Goal: Task Accomplishment & Management: Manage account settings

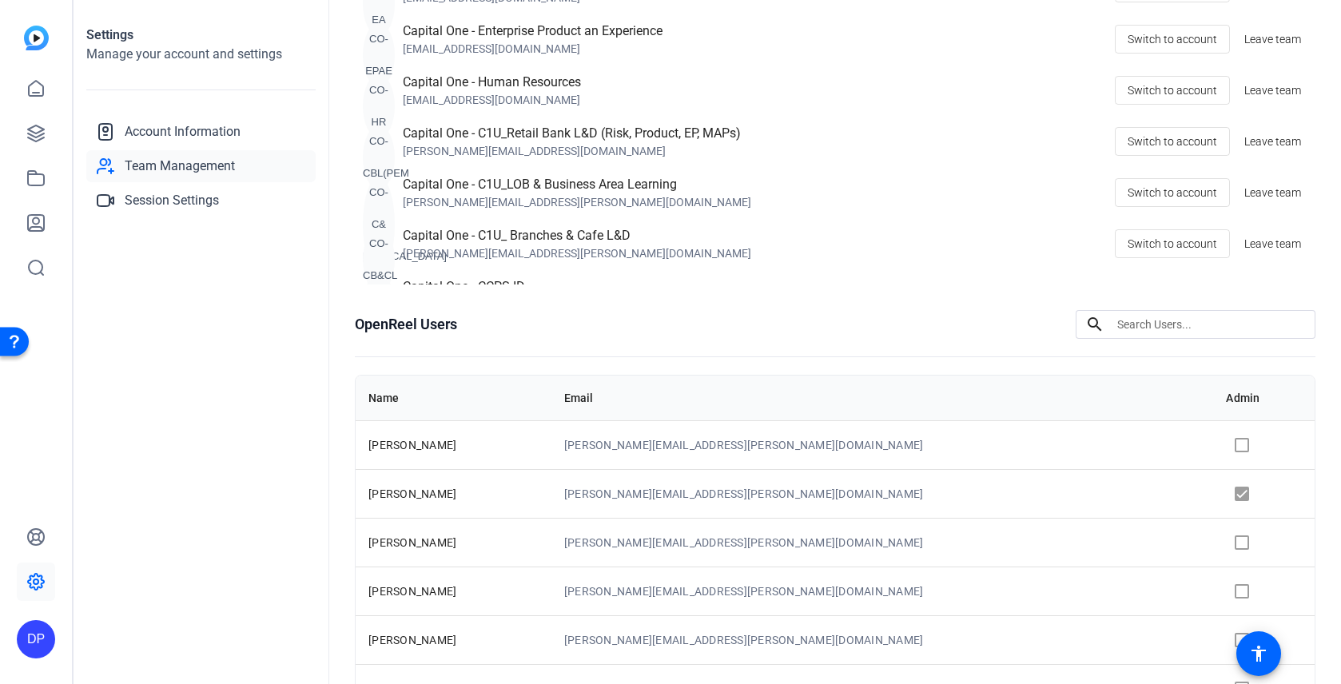
scroll to position [286, 0]
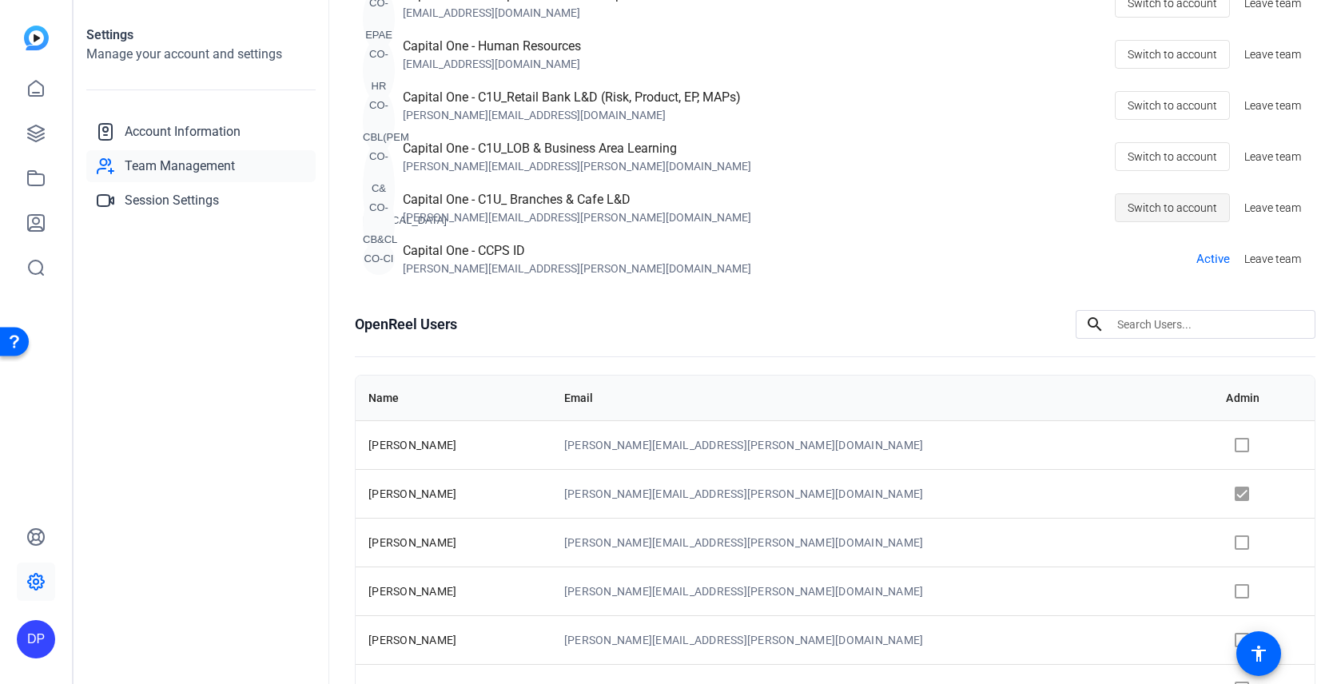
click at [1192, 210] on span "Switch to account" at bounding box center [1173, 208] width 90 height 30
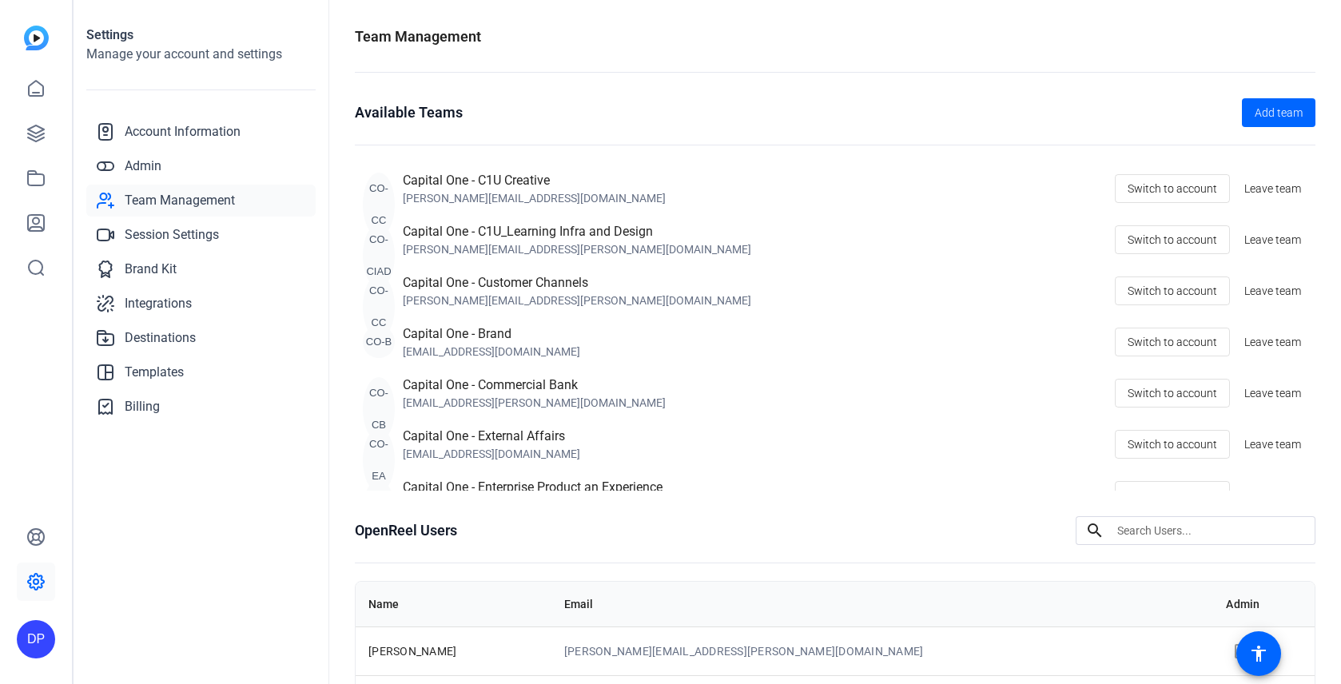
click at [179, 201] on span "Team Management" at bounding box center [180, 200] width 110 height 19
click at [154, 165] on span "Admin" at bounding box center [143, 166] width 37 height 19
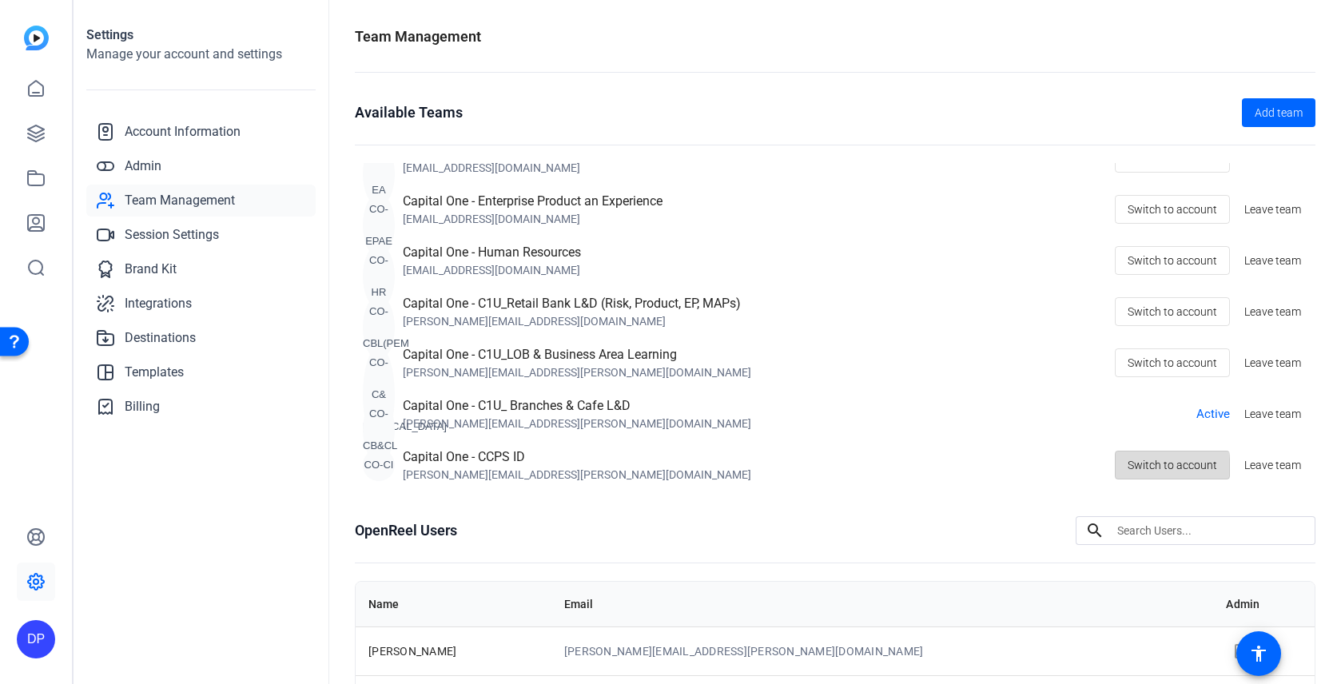
click at [1150, 470] on span "Switch to account" at bounding box center [1173, 465] width 90 height 30
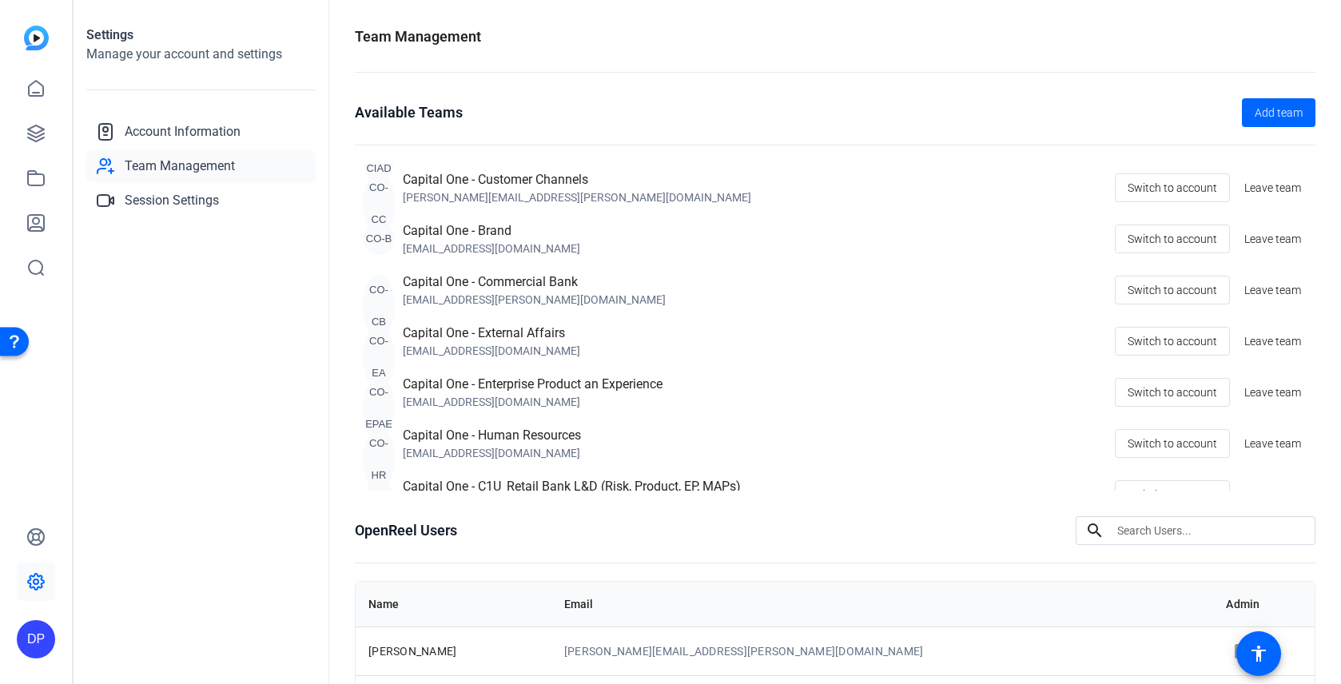
scroll to position [286, 0]
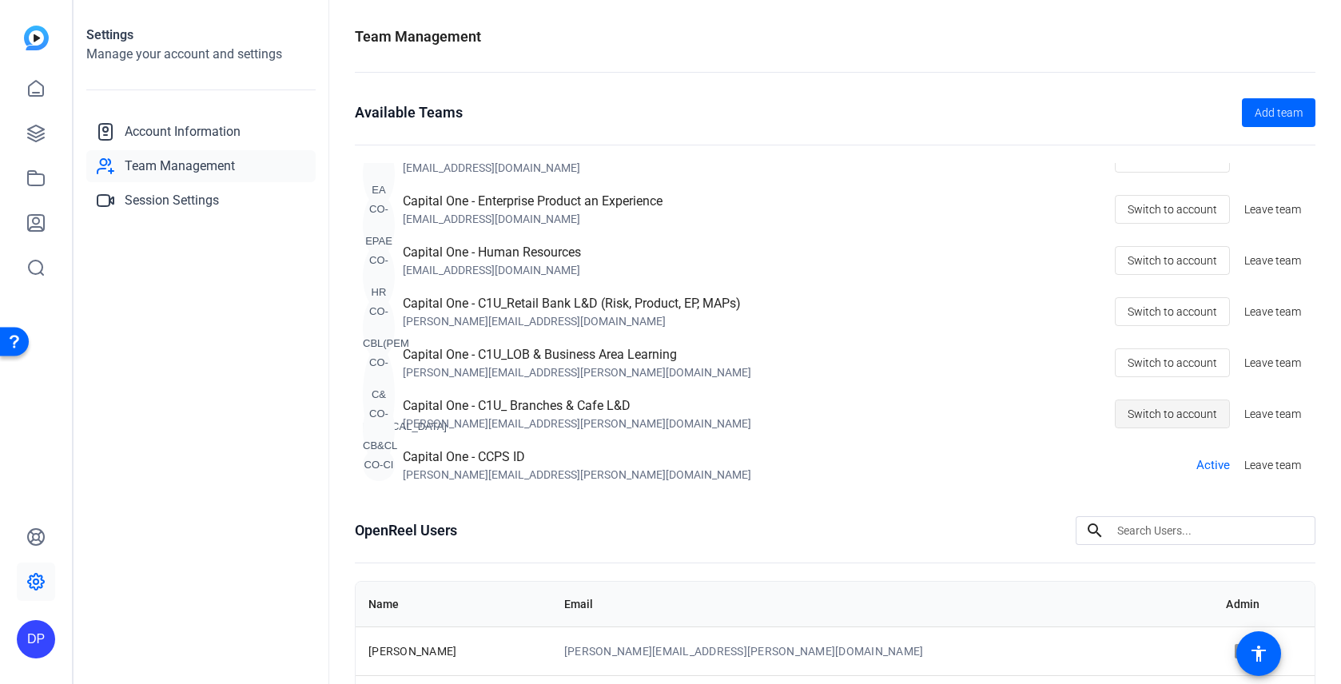
click at [1157, 425] on span "Switch to account" at bounding box center [1173, 414] width 90 height 30
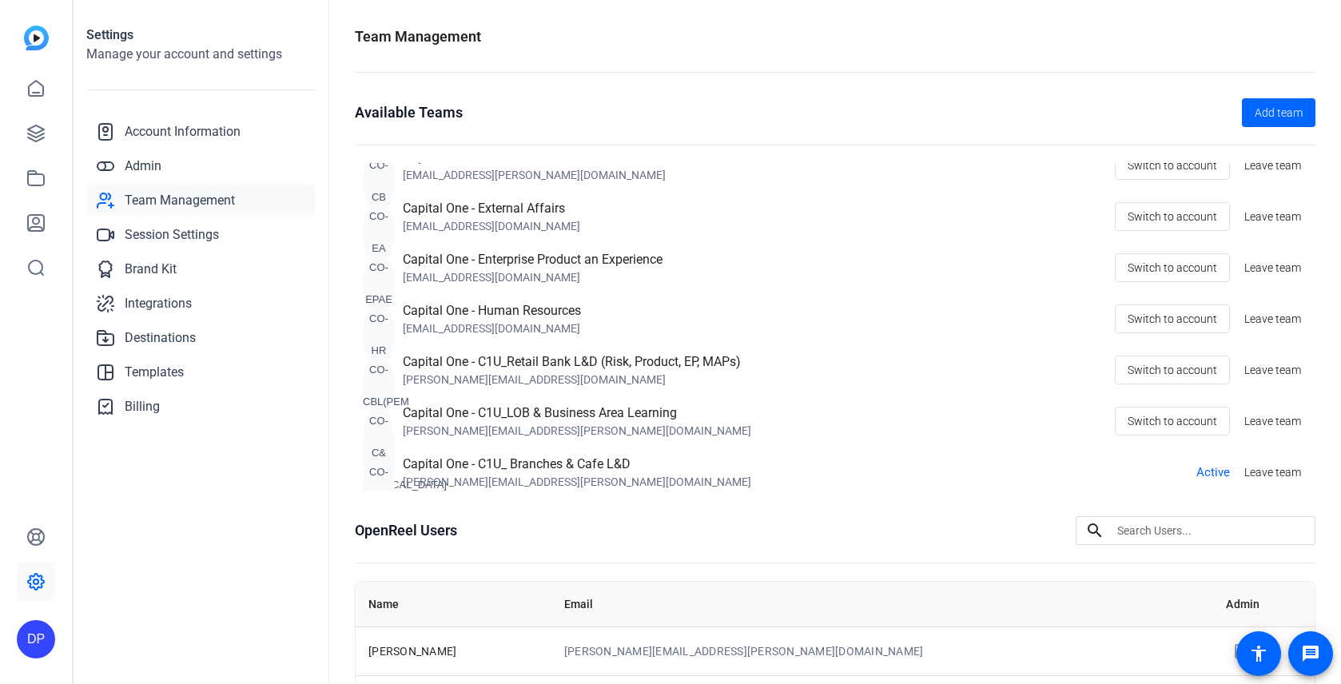
scroll to position [256, 0]
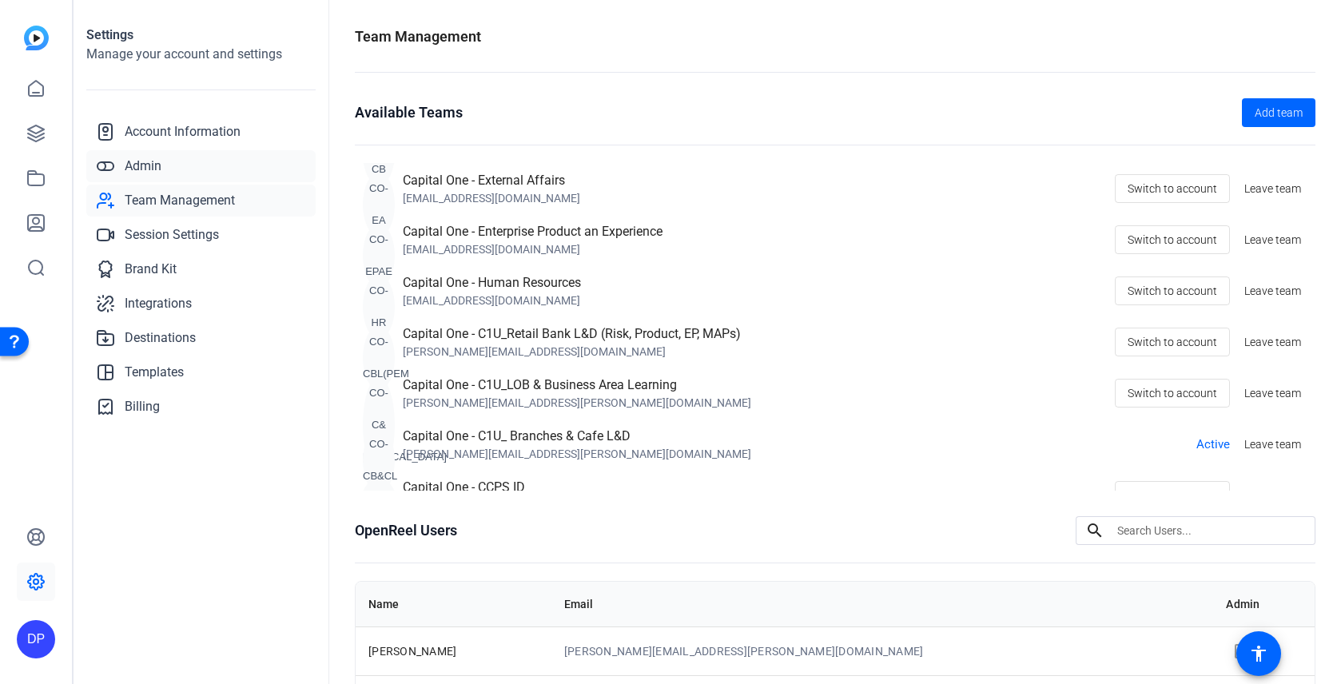
click at [163, 162] on link "Admin" at bounding box center [200, 166] width 229 height 32
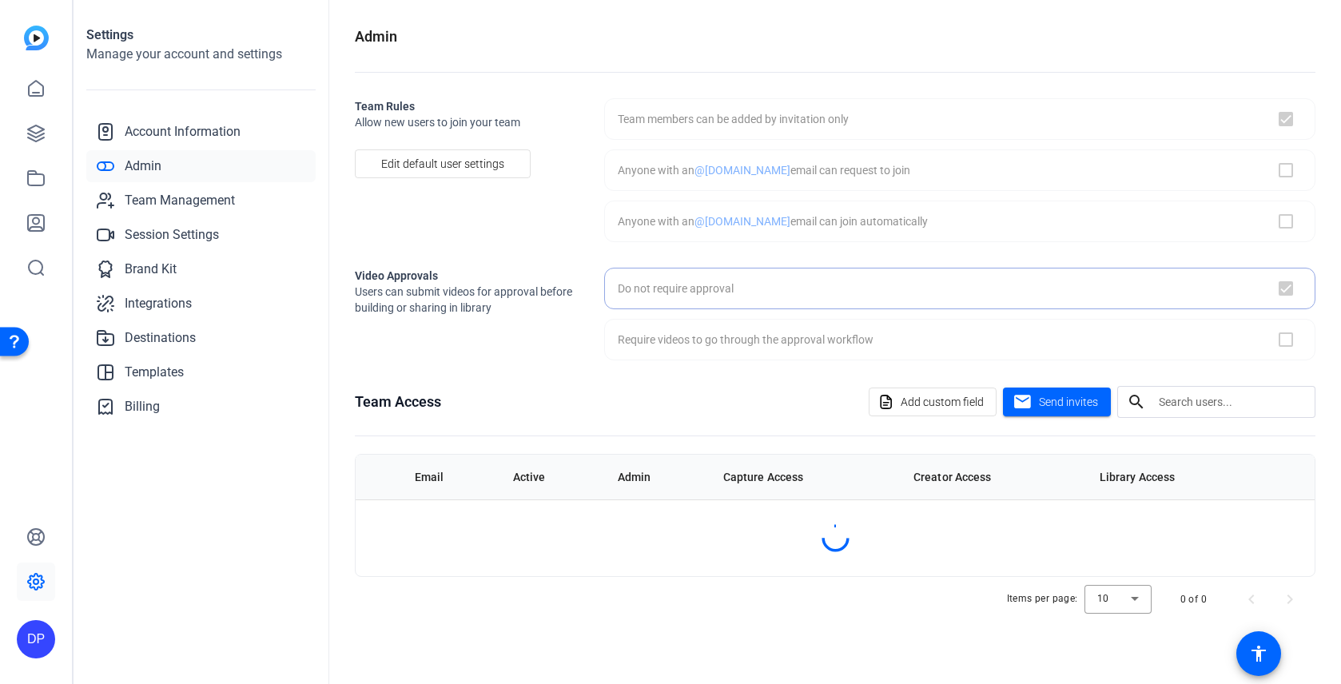
checkbox input "true"
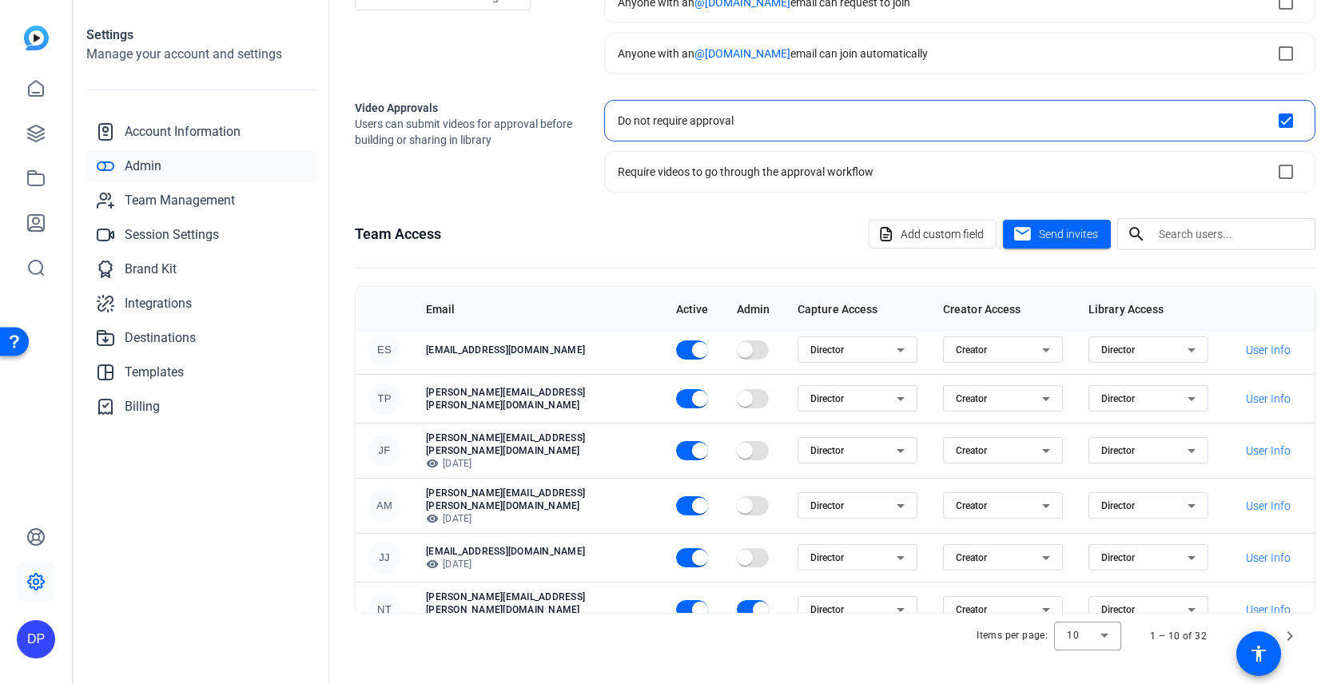
scroll to position [205, 0]
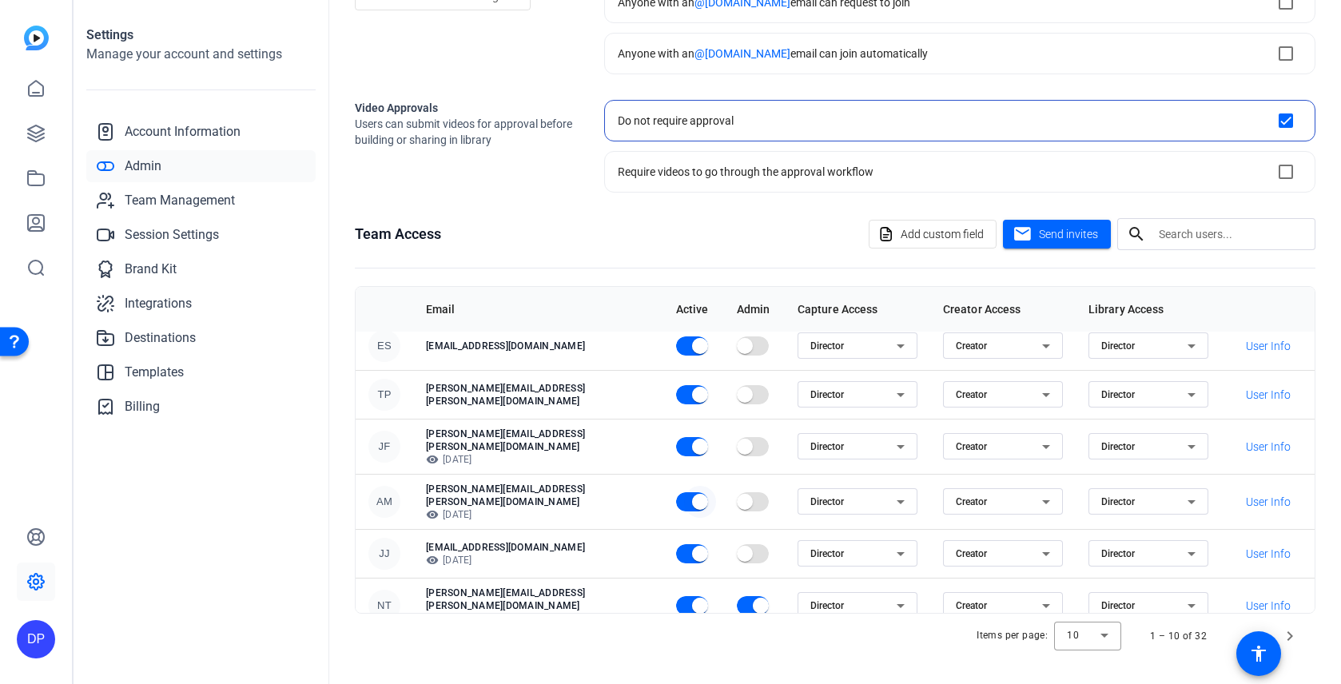
click at [684, 493] on span "button" at bounding box center [700, 502] width 32 height 32
click at [676, 494] on span "button" at bounding box center [684, 502] width 16 height 16
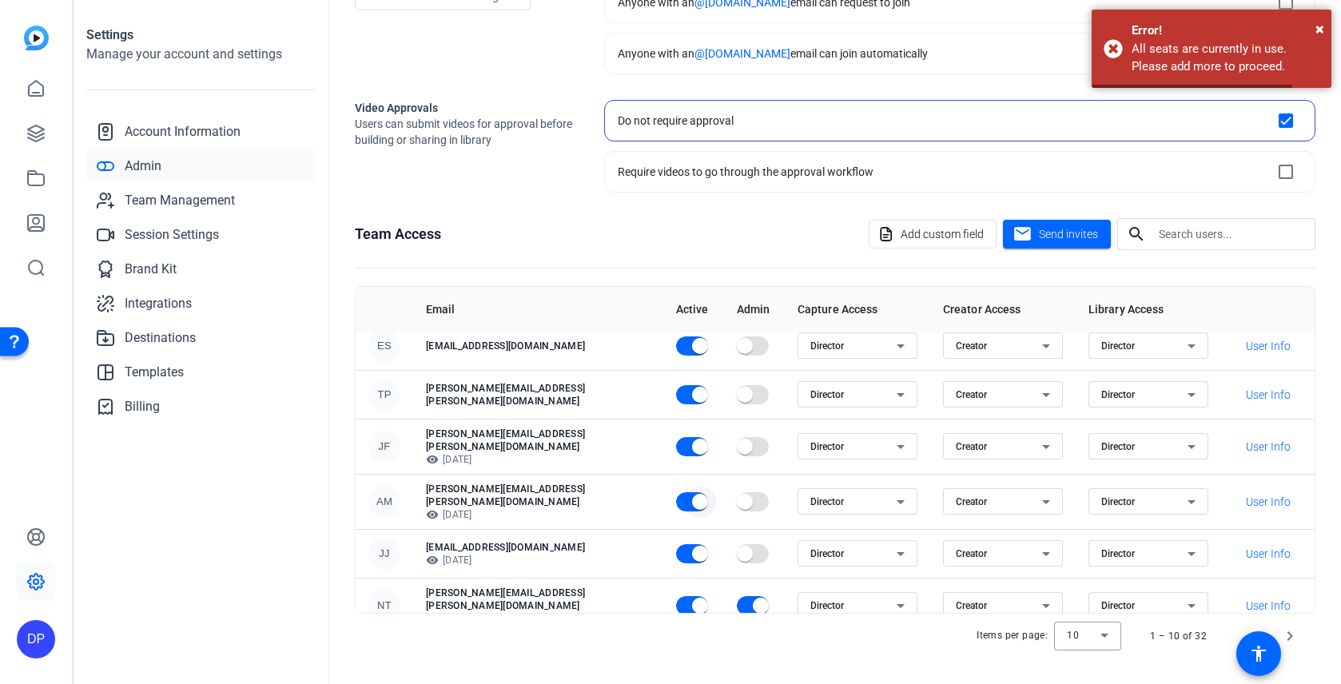
click at [692, 494] on span "button" at bounding box center [700, 502] width 16 height 16
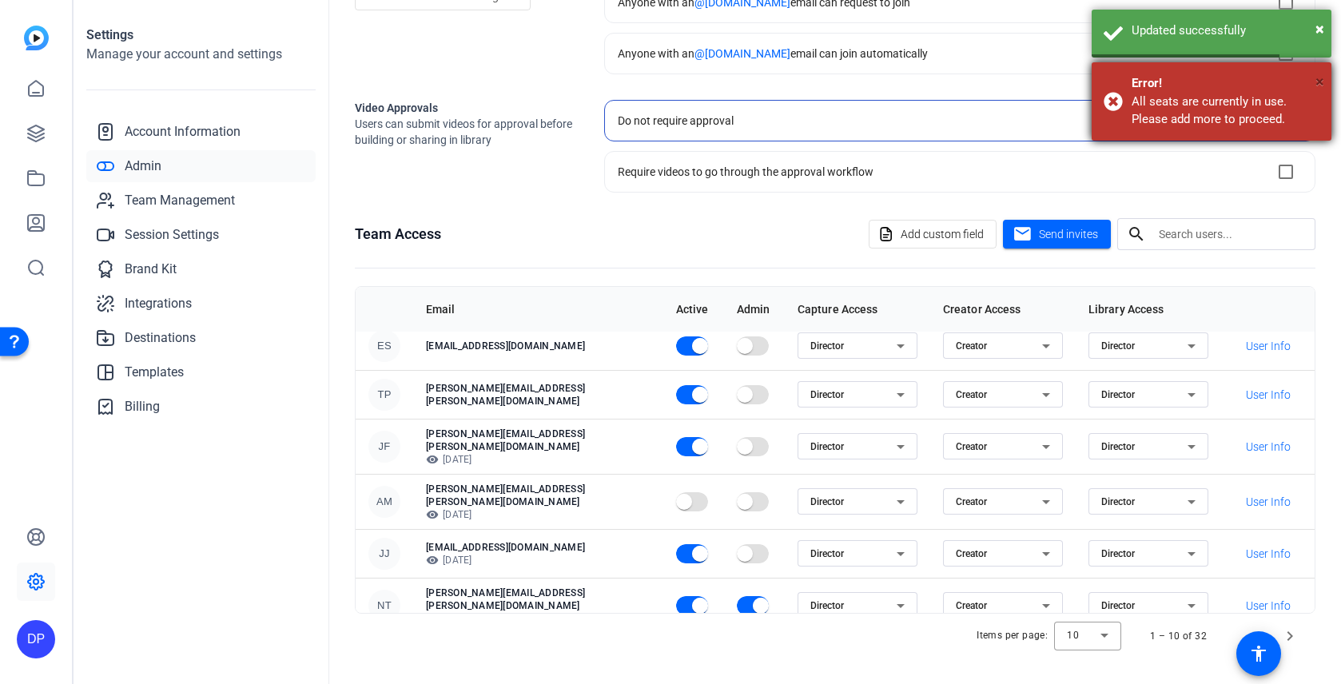
click at [1323, 80] on span "×" at bounding box center [1320, 81] width 9 height 19
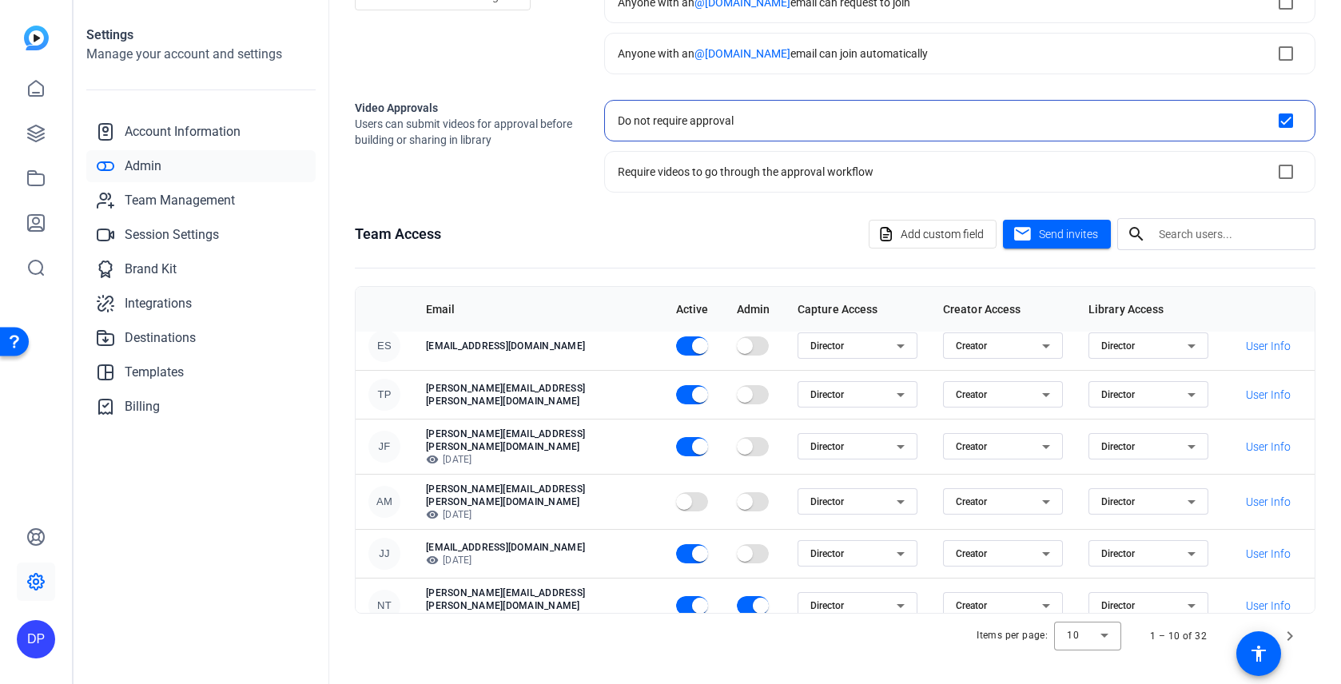
click at [891, 499] on icon at bounding box center [900, 501] width 19 height 19
click at [828, 548] on mat-option "Inactive" at bounding box center [814, 549] width 120 height 26
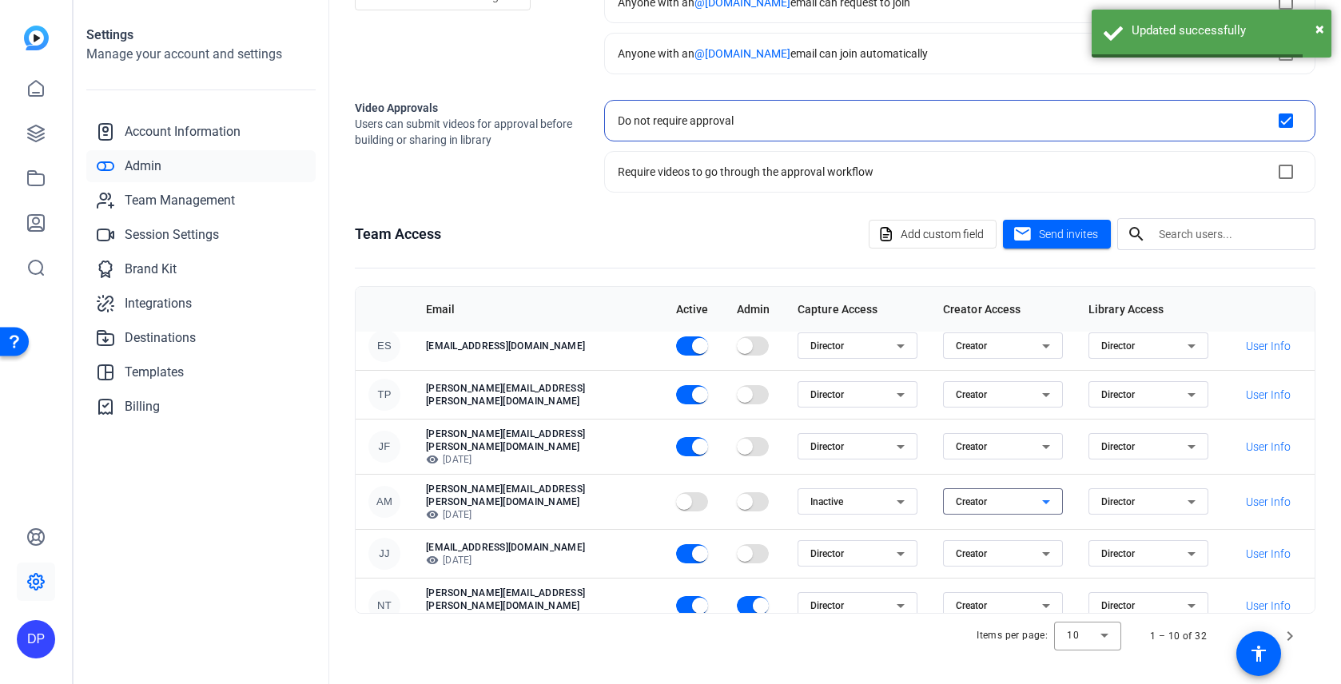
click at [956, 496] on span "Creator" at bounding box center [971, 501] width 31 height 11
click at [950, 551] on span "Inactive" at bounding box center [942, 548] width 36 height 19
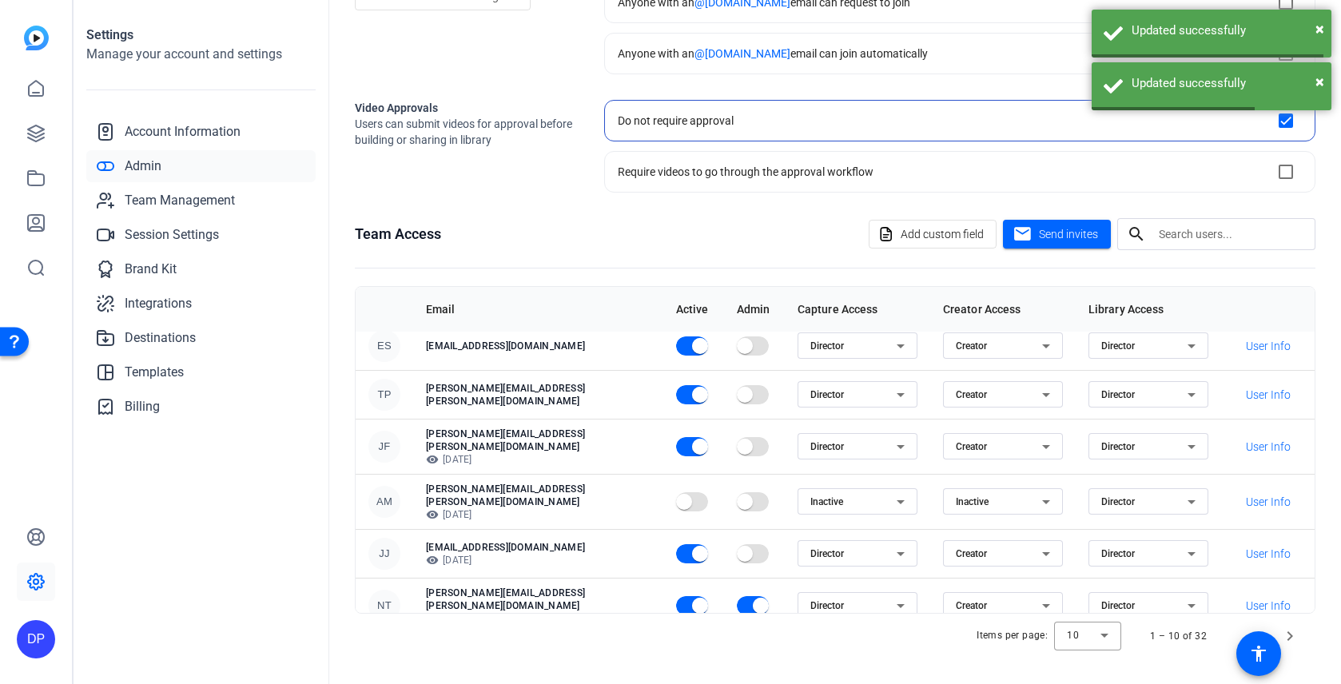
click at [1095, 505] on td "Director" at bounding box center [1148, 501] width 145 height 55
click at [1101, 497] on span "Director" at bounding box center [1118, 501] width 34 height 11
click at [1092, 550] on span "Inactive" at bounding box center [1099, 548] width 36 height 19
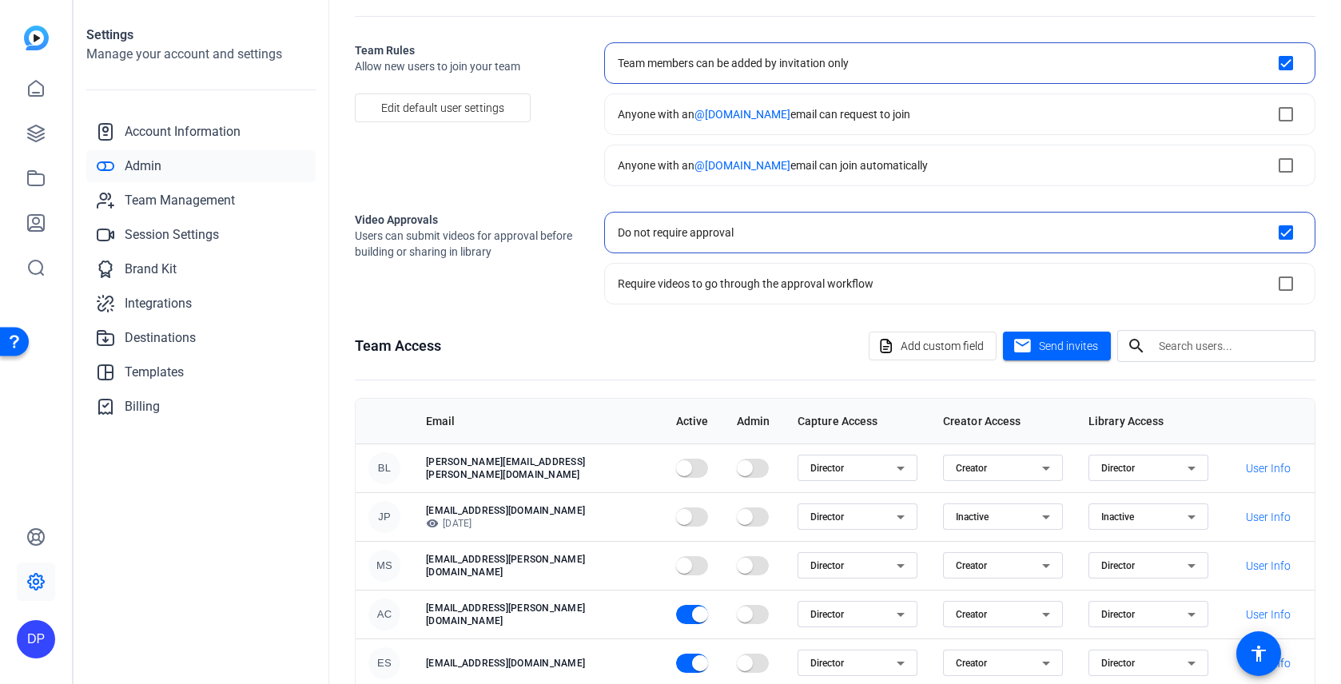
scroll to position [66, 0]
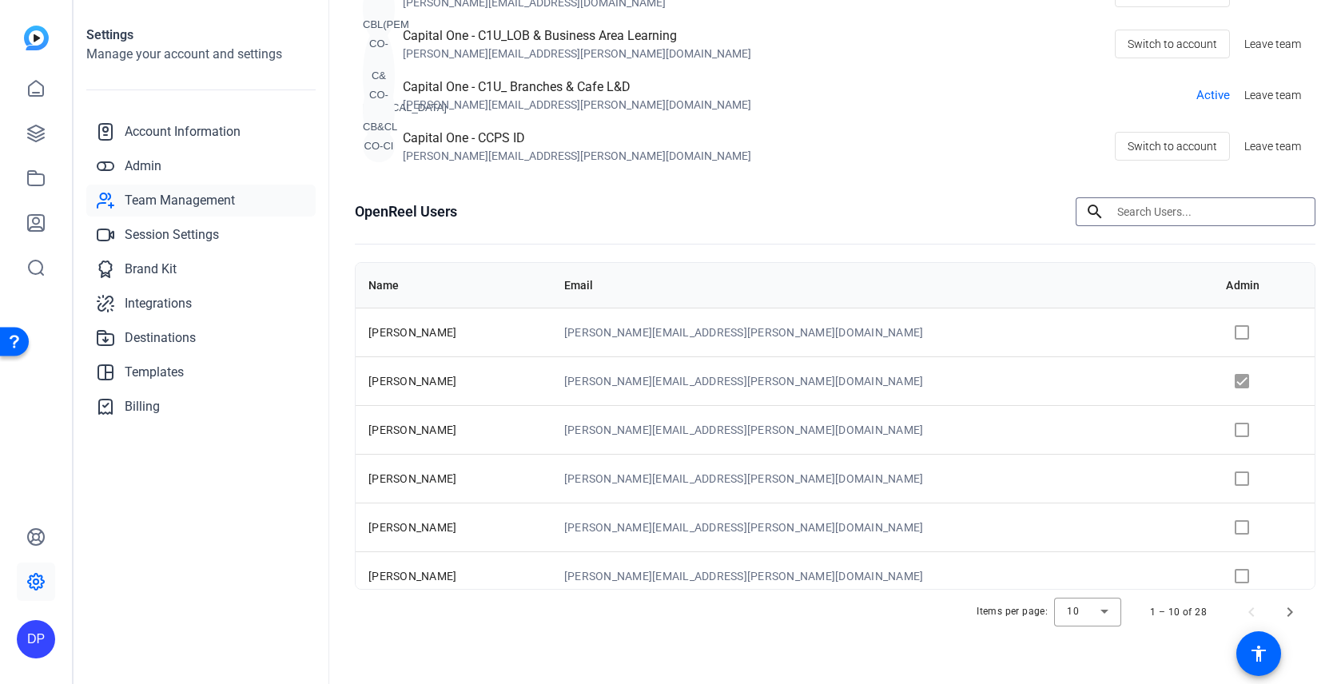
click at [1135, 219] on input at bounding box center [1209, 211] width 185 height 19
type input "louise"
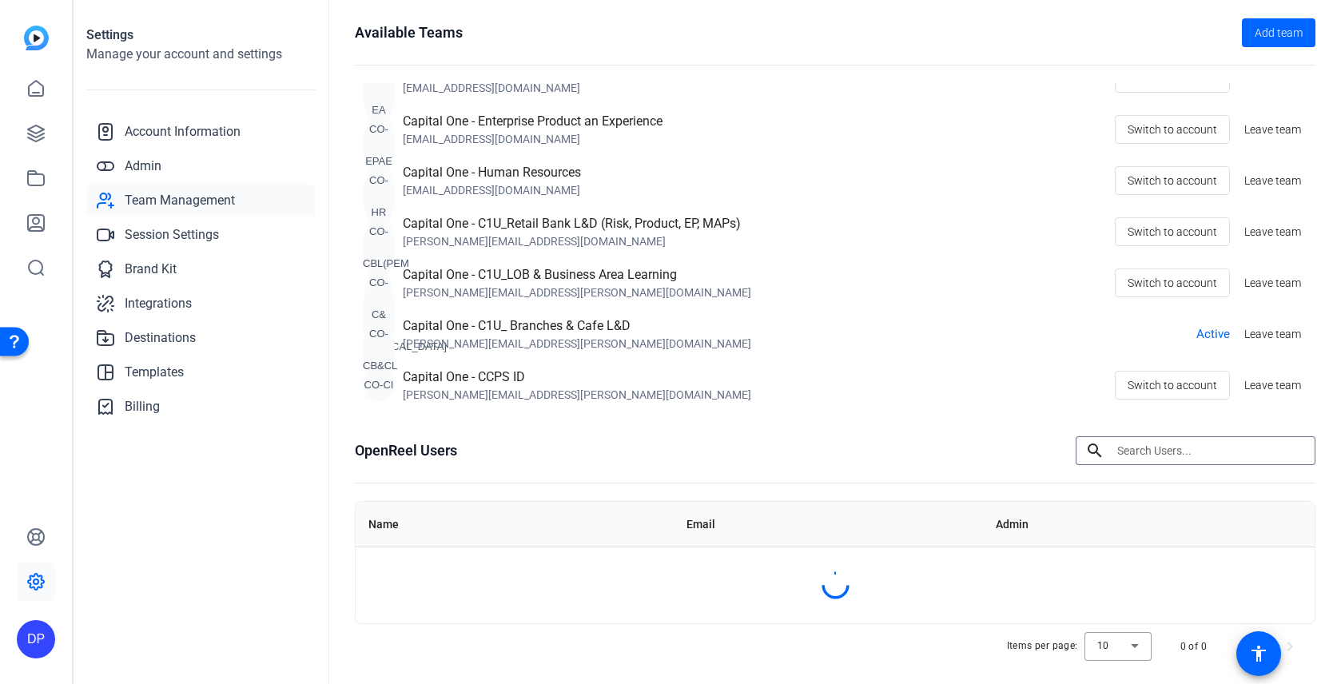
scroll to position [319, 0]
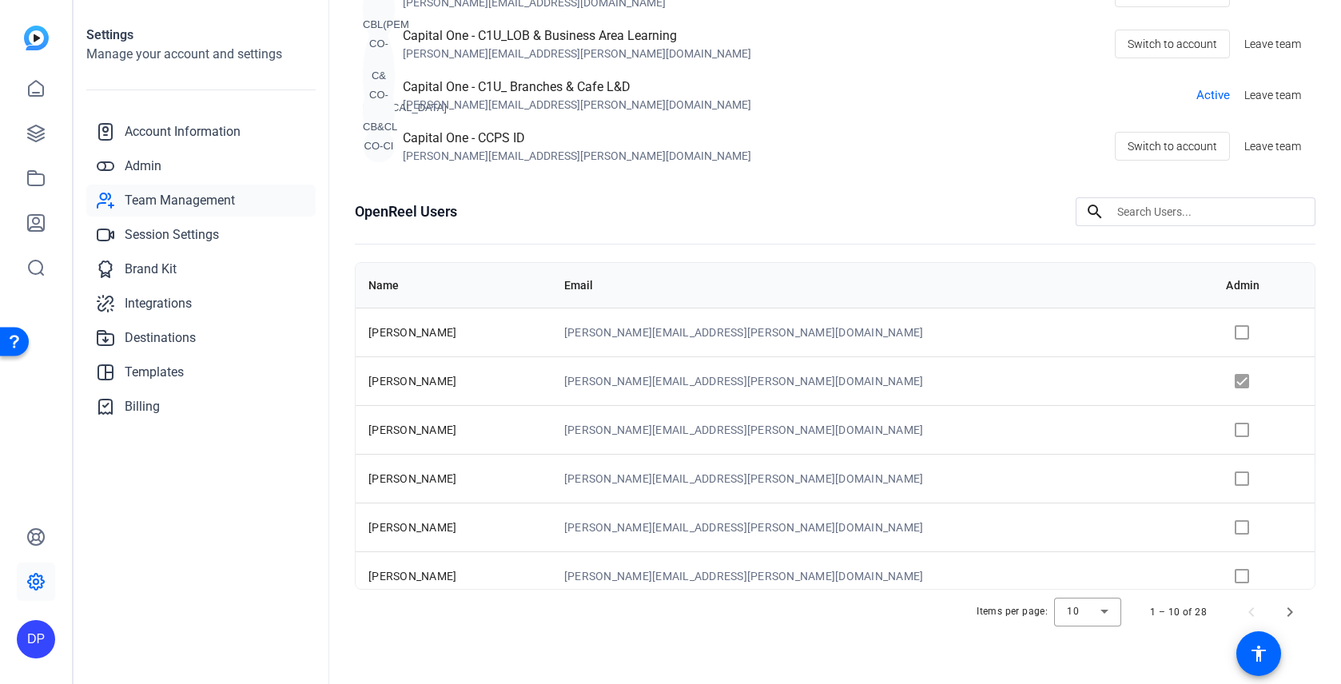
click at [813, 221] on div "OpenReel Users search" at bounding box center [835, 211] width 961 height 29
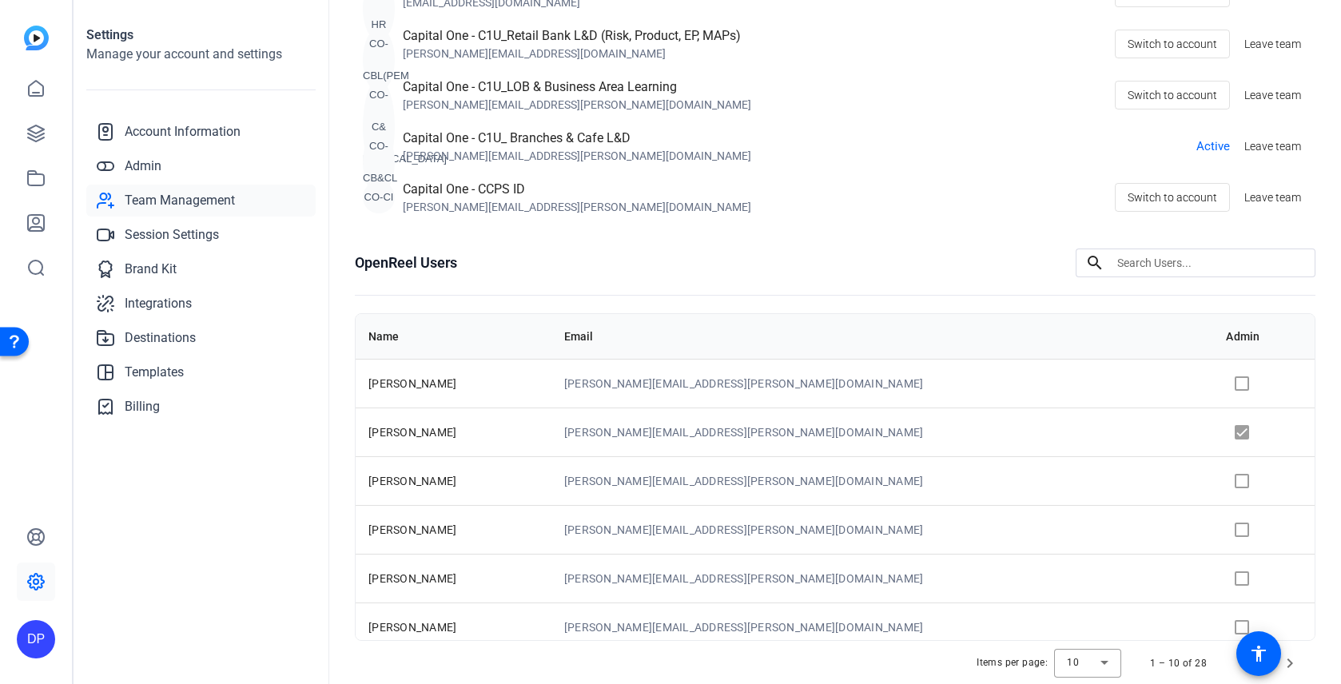
scroll to position [251, 0]
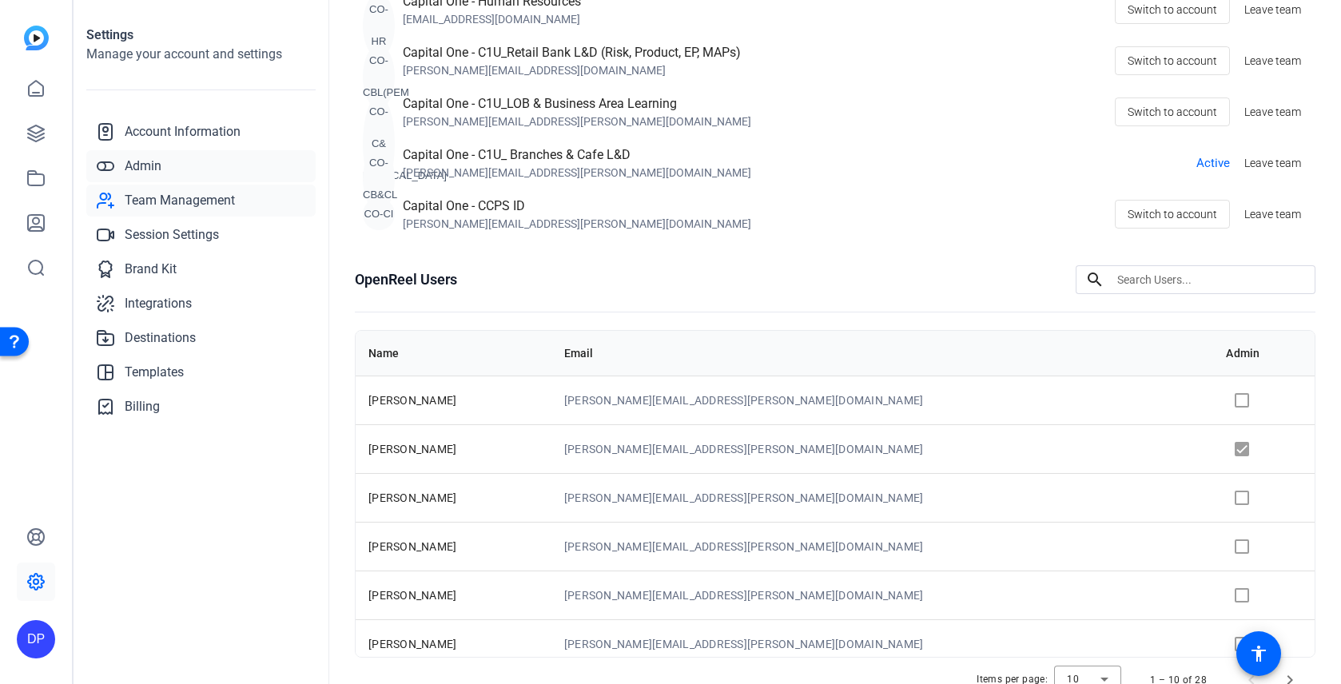
click at [171, 170] on link "Admin" at bounding box center [200, 166] width 229 height 32
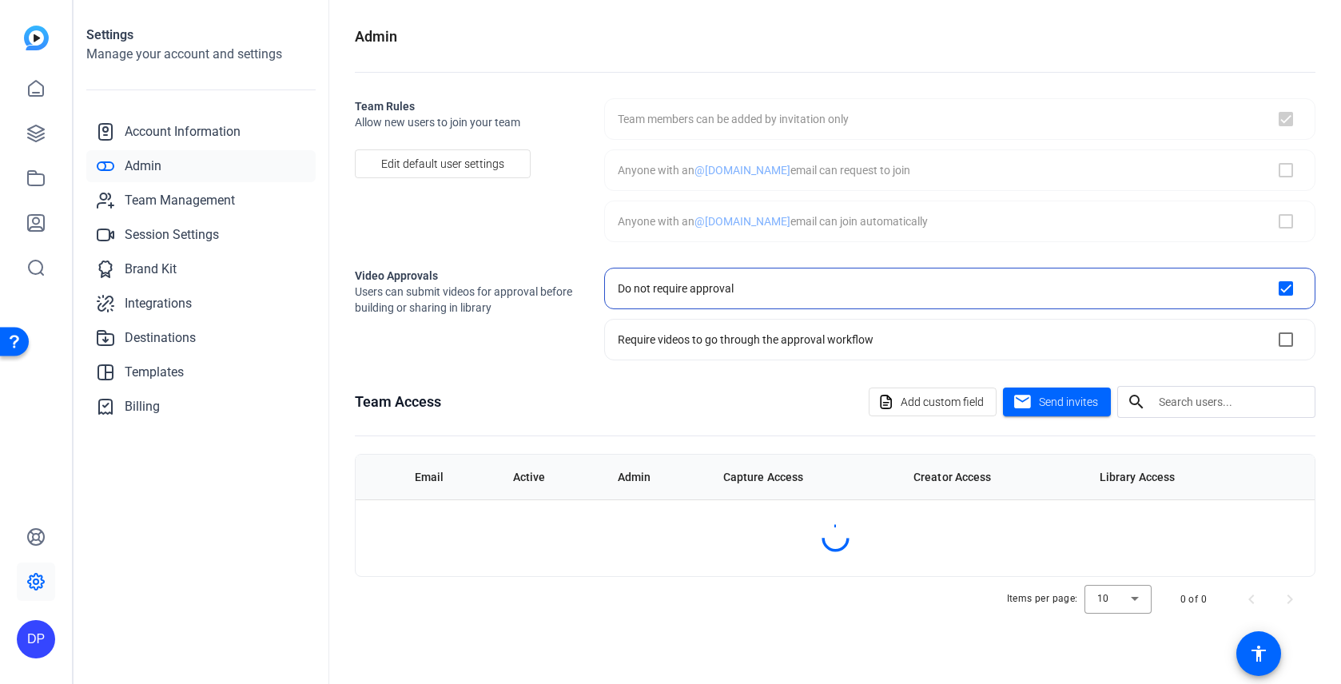
checkbox input "true"
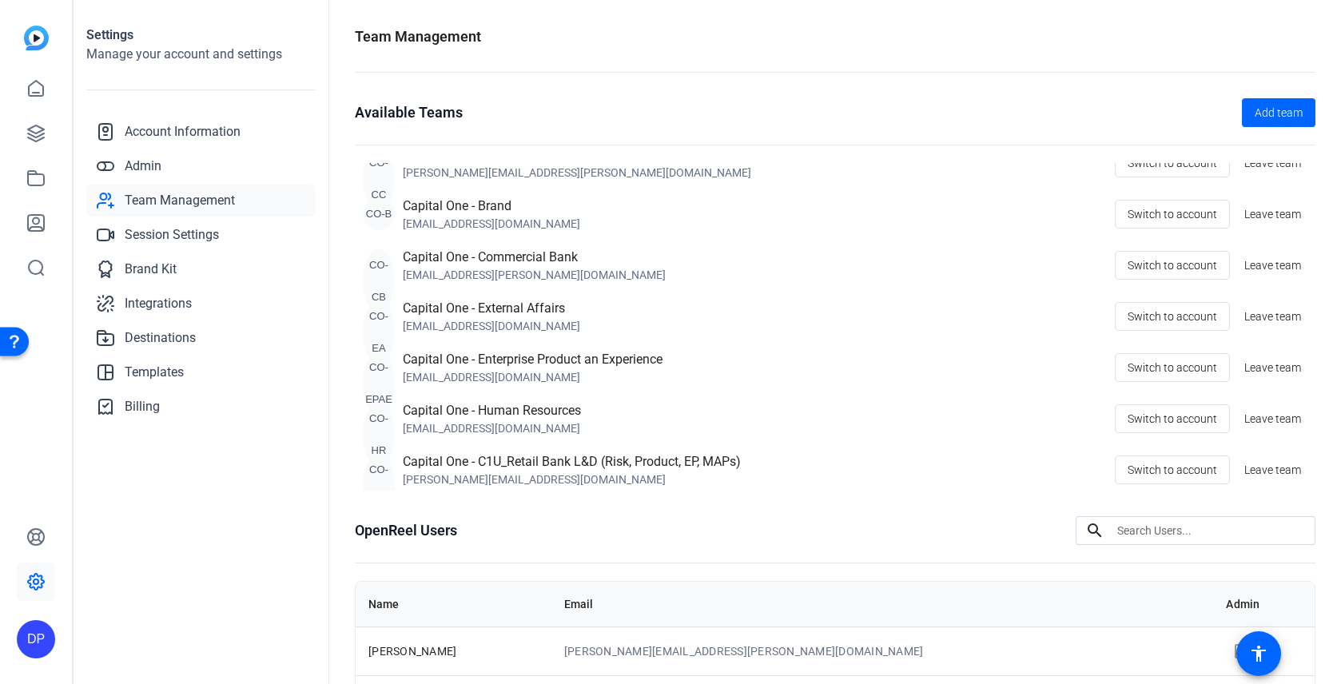
scroll to position [131, 0]
click at [1168, 366] on span "Switch to account" at bounding box center [1173, 364] width 90 height 30
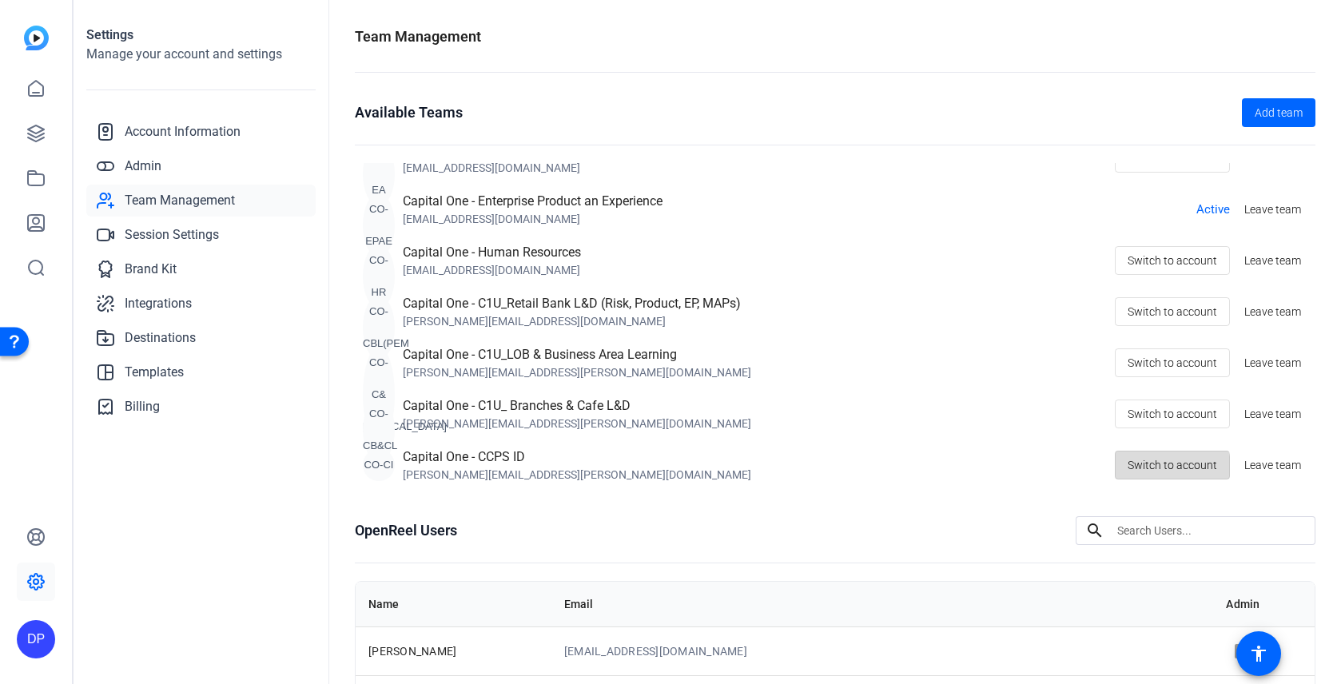
click at [1162, 472] on span "Switch to account" at bounding box center [1173, 465] width 90 height 30
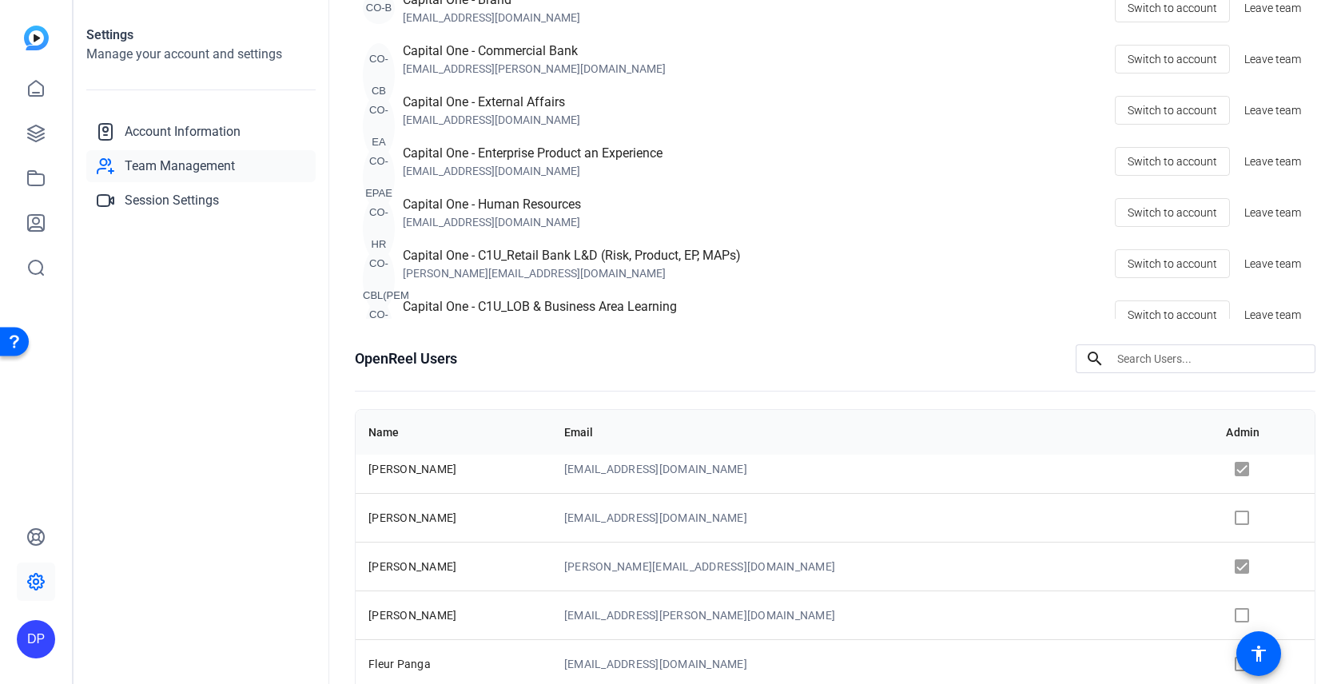
scroll to position [319, 0]
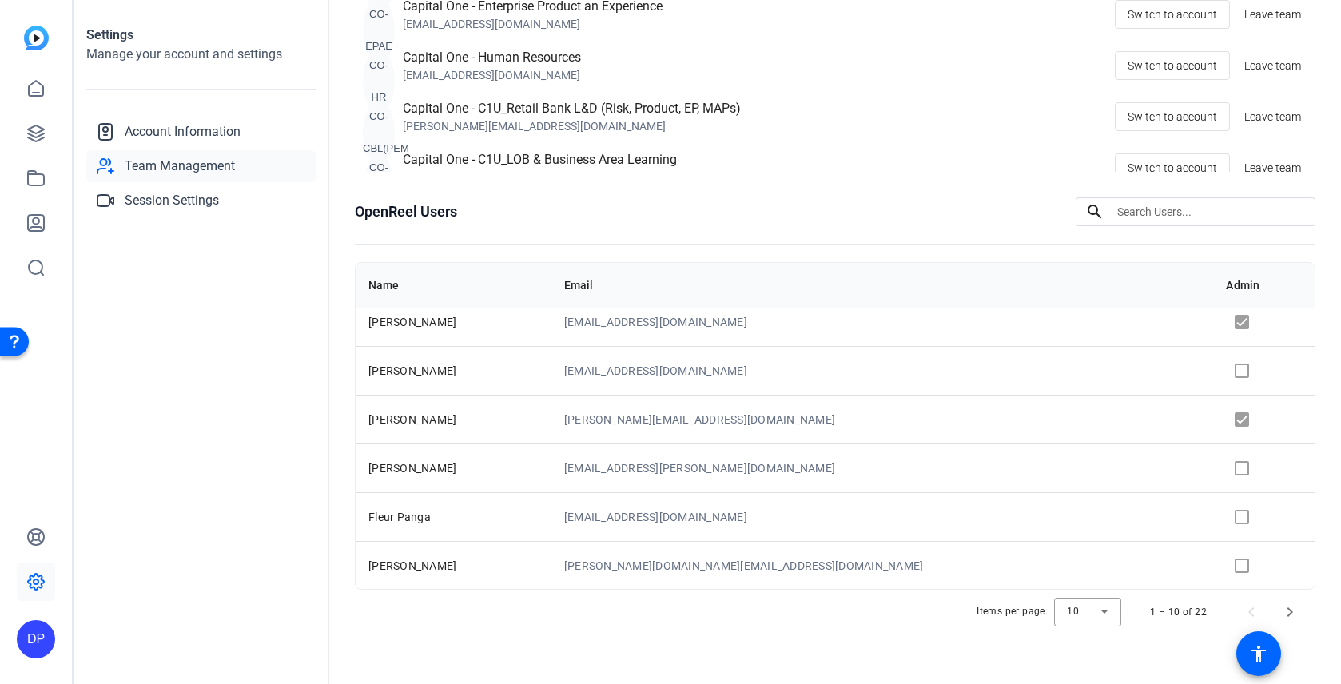
click at [1213, 421] on td at bounding box center [1264, 419] width 102 height 49
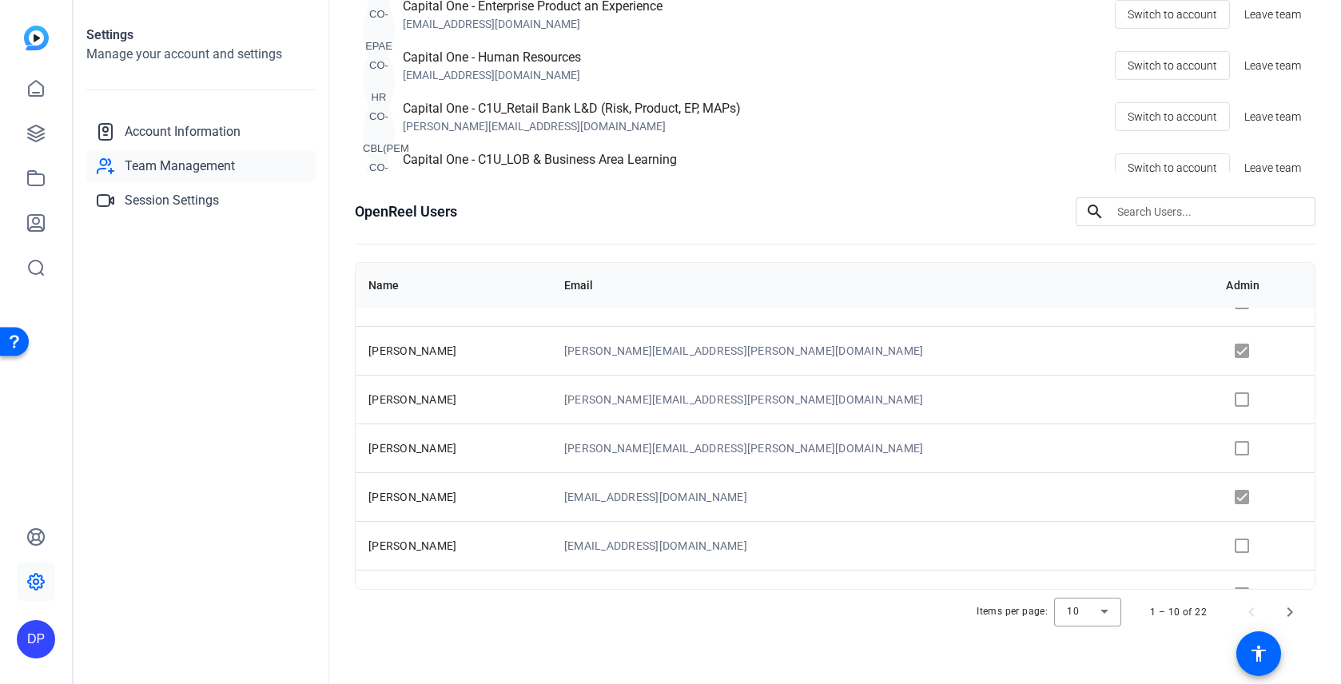
scroll to position [9, 0]
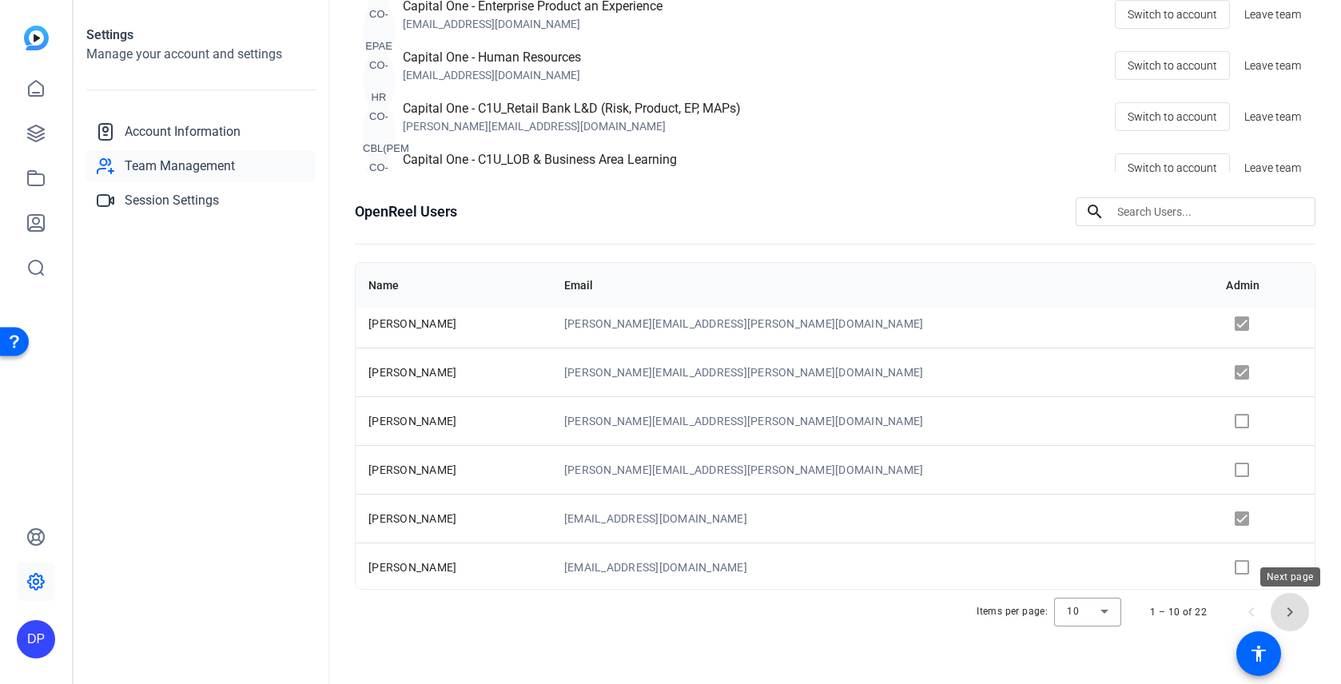
click at [1282, 597] on span "Next page" at bounding box center [1290, 612] width 38 height 38
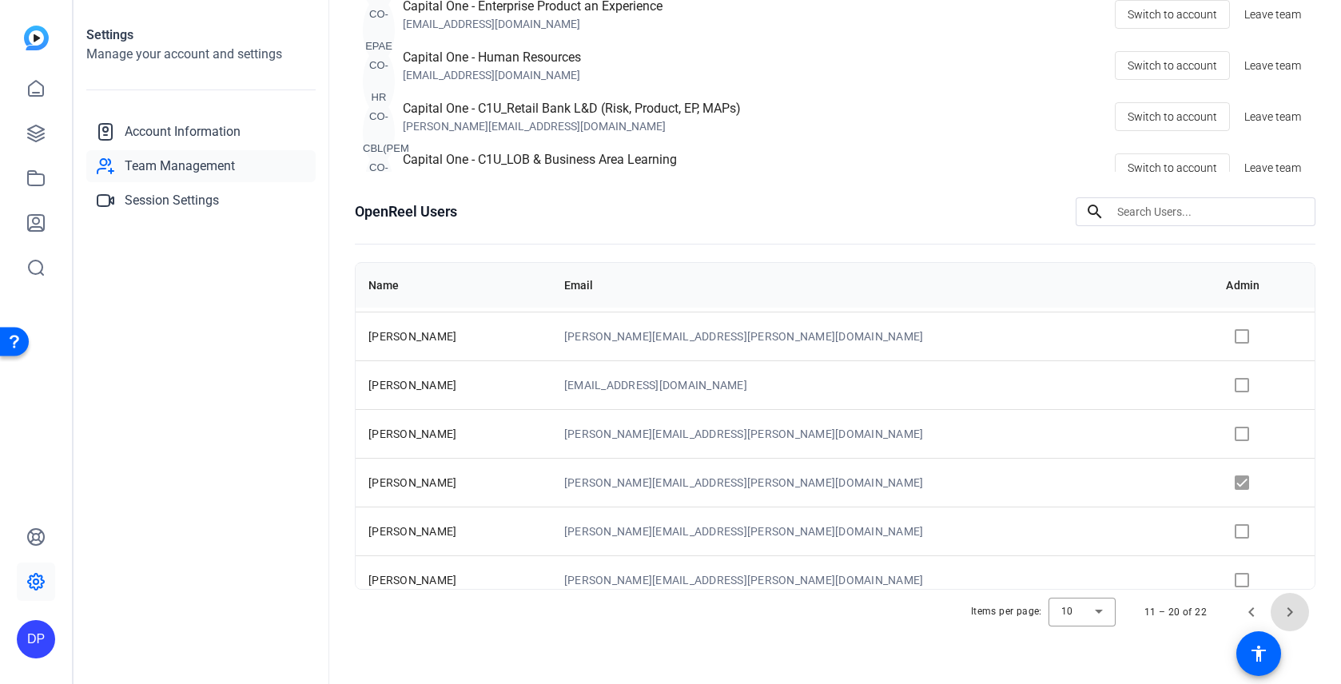
scroll to position [205, 0]
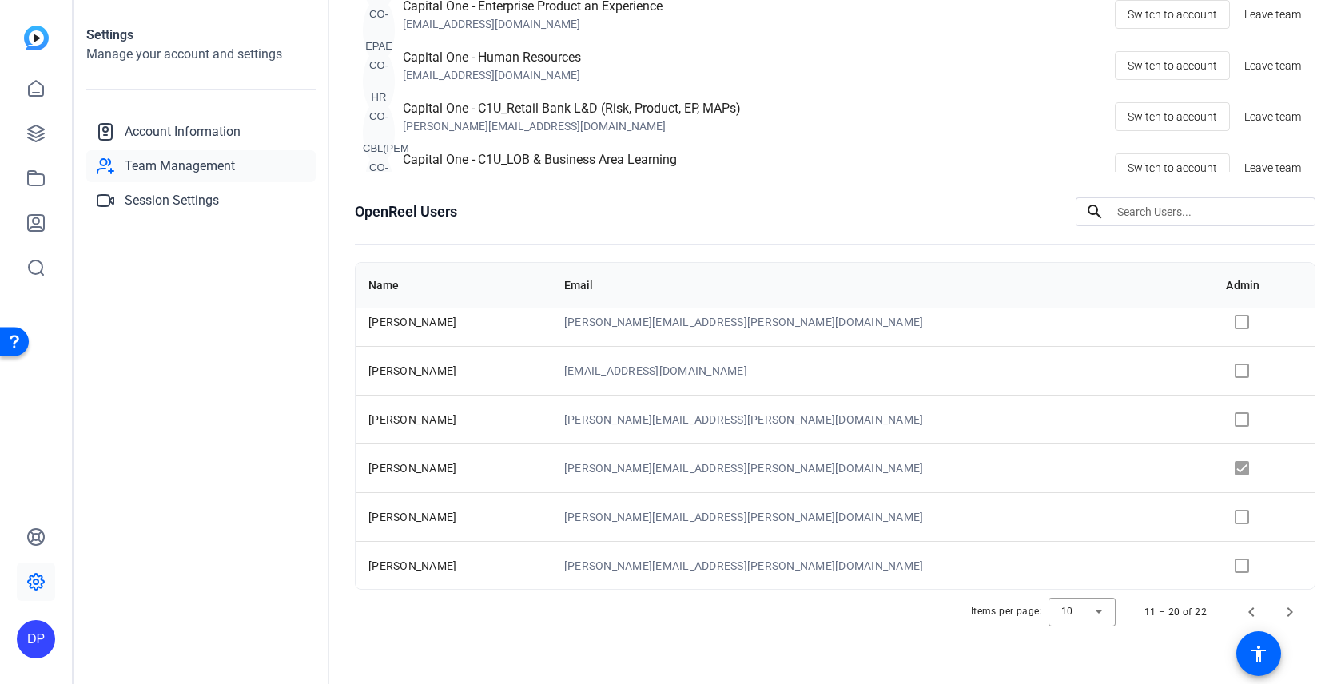
click at [1213, 473] on td at bounding box center [1264, 468] width 102 height 49
click at [1213, 472] on td at bounding box center [1264, 468] width 102 height 49
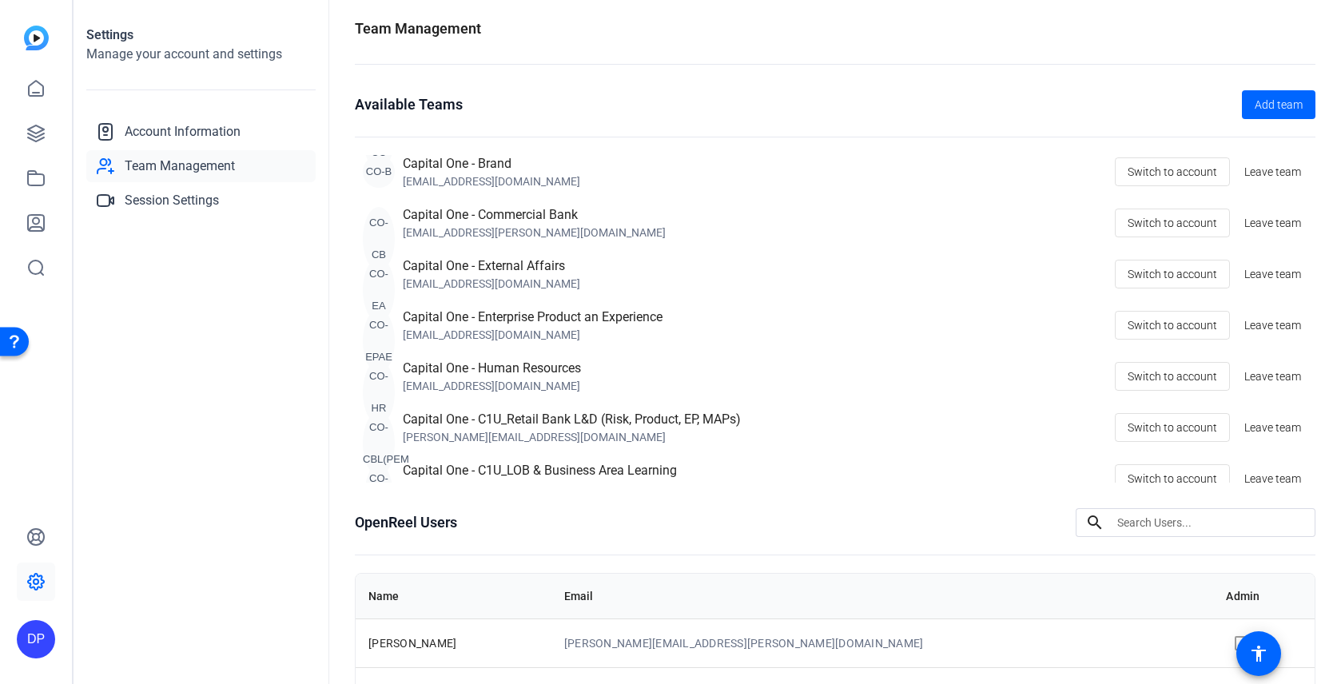
scroll to position [0, 0]
